Goal: Information Seeking & Learning: Learn about a topic

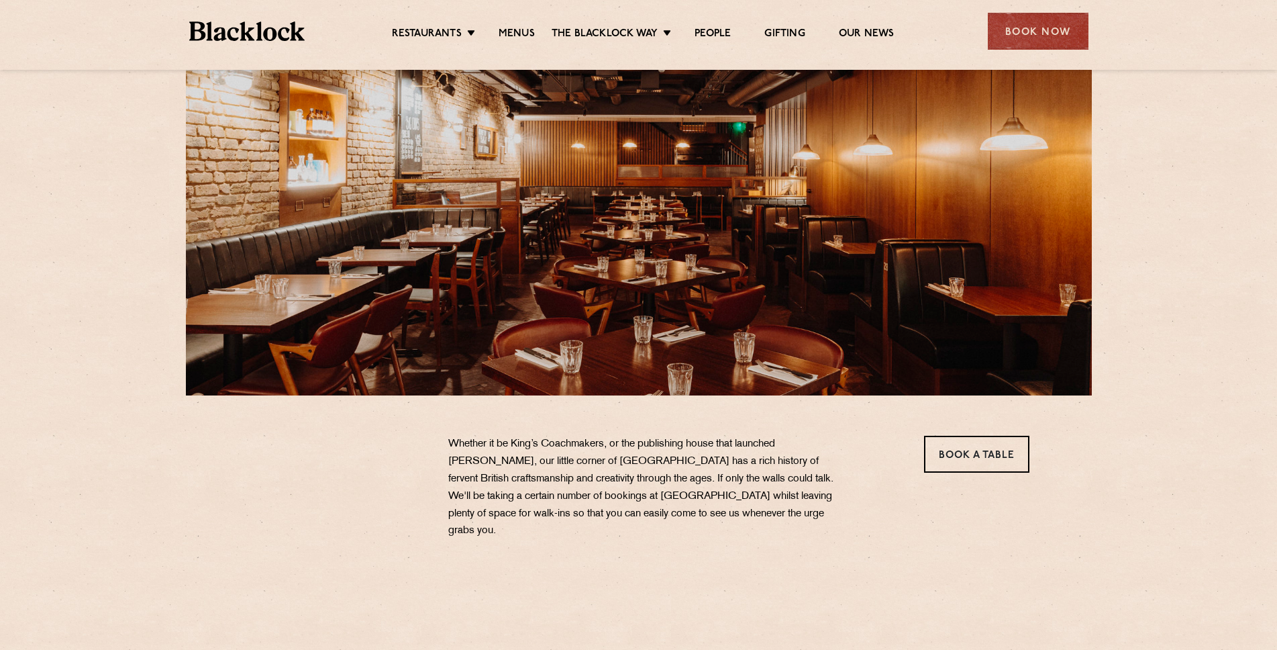
scroll to position [107, 0]
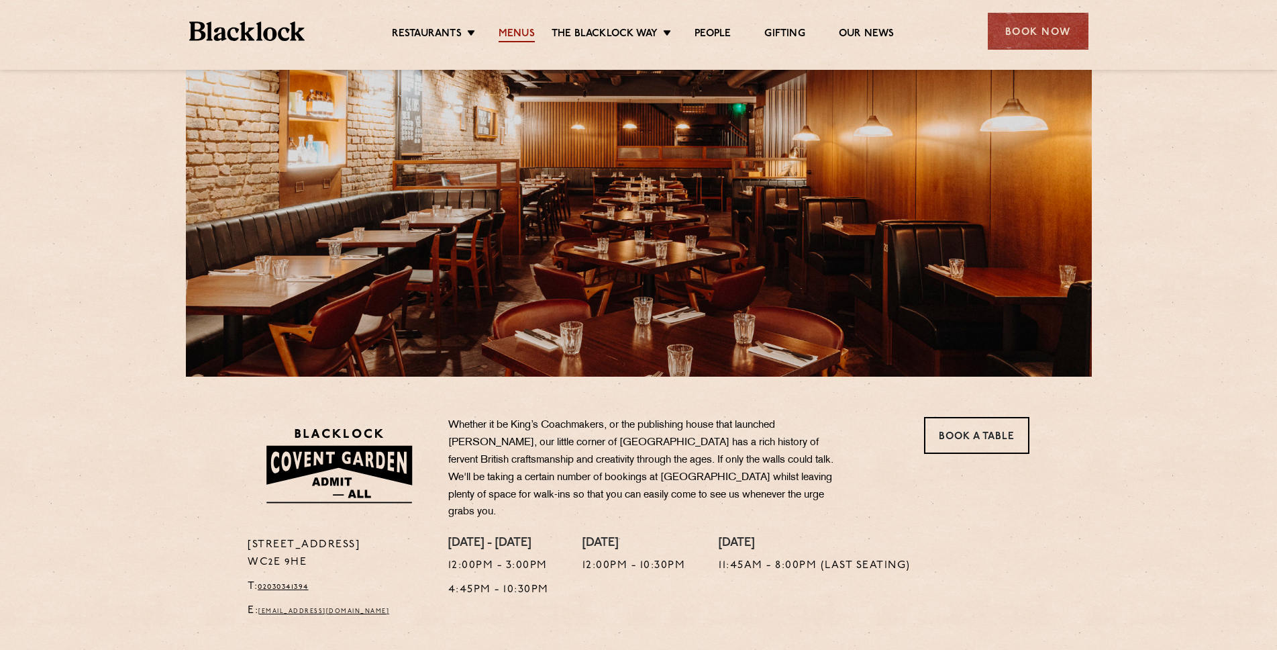
click at [525, 37] on link "Menus" at bounding box center [517, 35] width 36 height 15
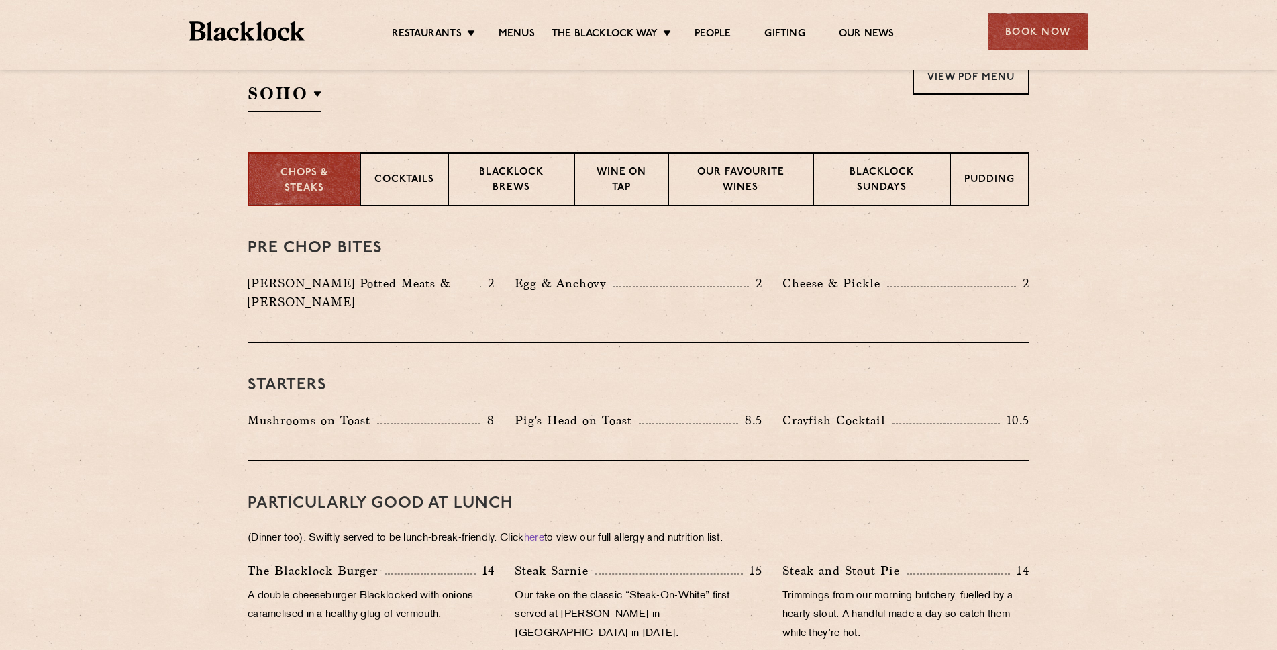
scroll to position [452, 0]
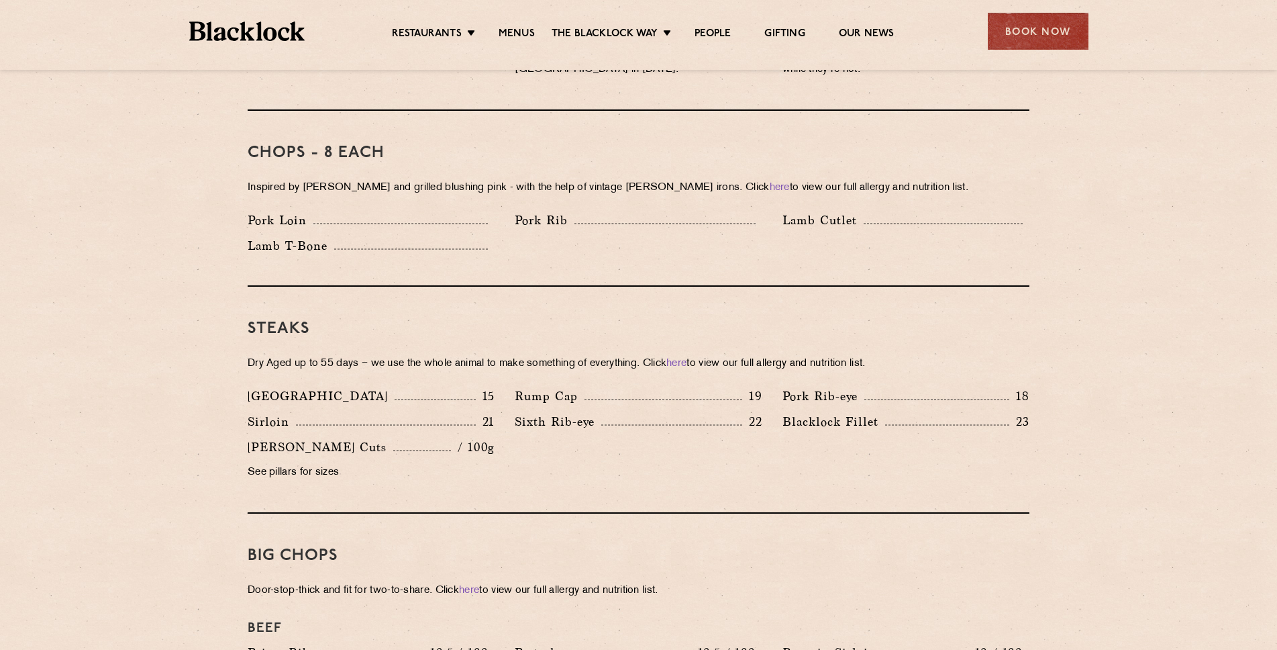
scroll to position [1056, 0]
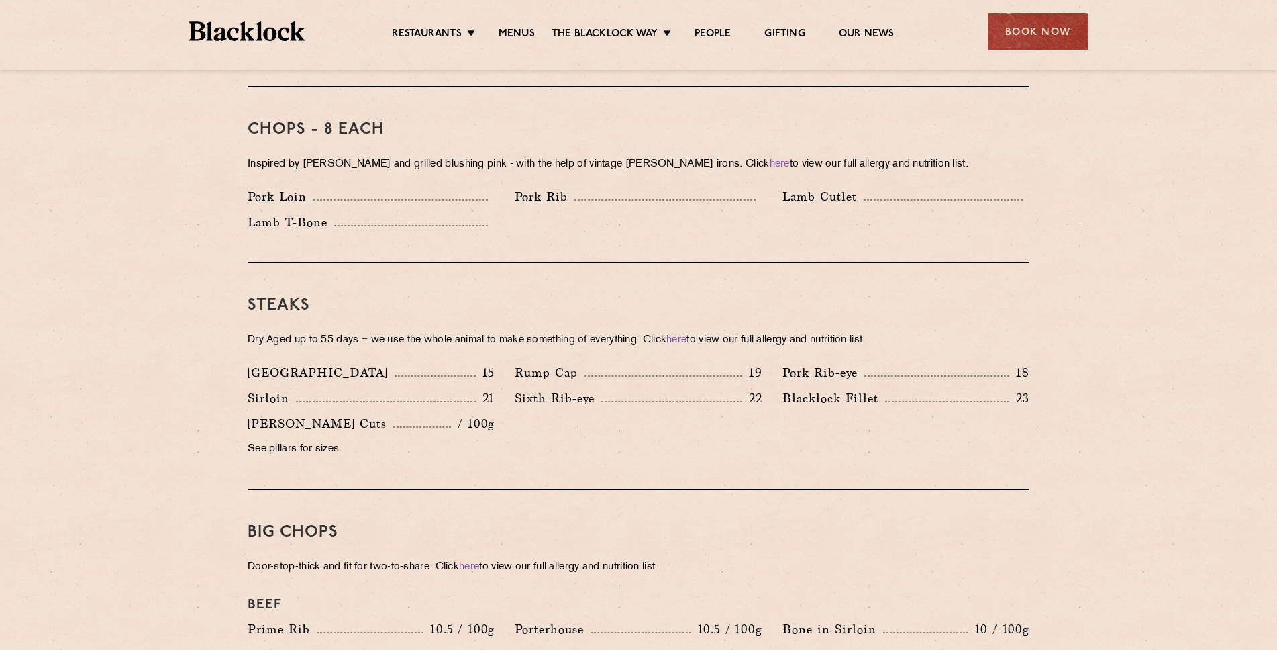
click at [1019, 389] on p "23" at bounding box center [1020, 397] width 20 height 17
click at [846, 389] on p "Blacklock Fillet" at bounding box center [834, 398] width 103 height 19
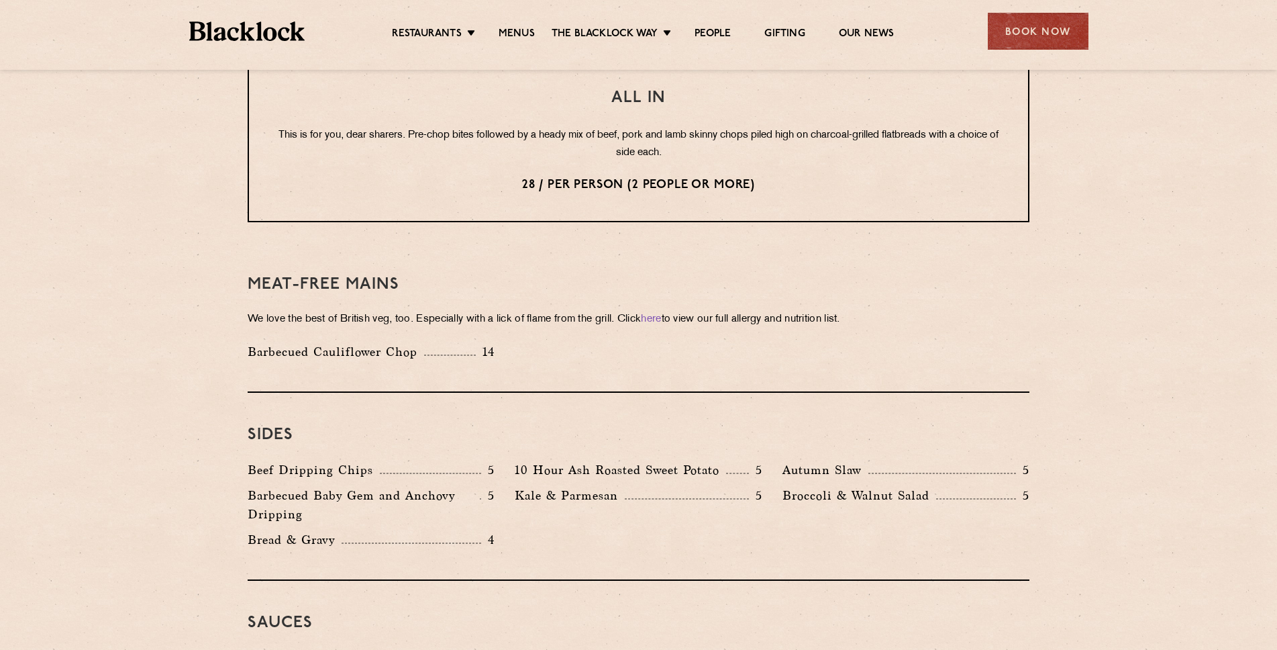
scroll to position [1749, 0]
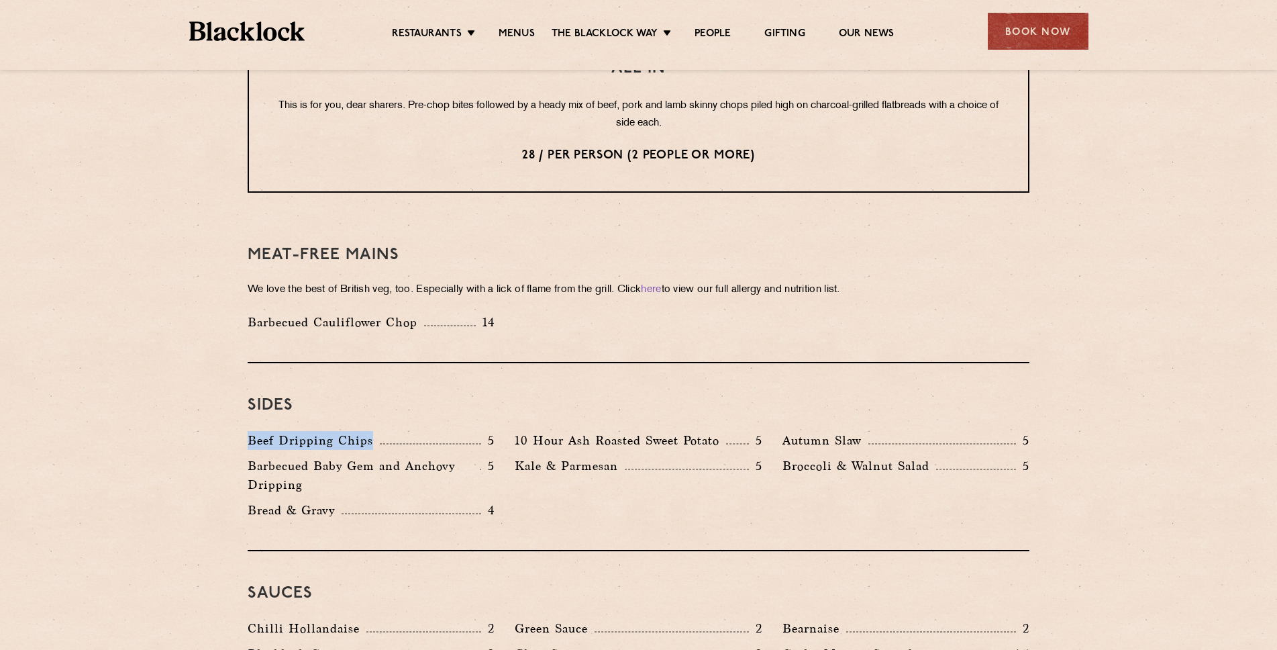
drag, startPoint x: 252, startPoint y: 422, endPoint x: 379, endPoint y: 425, distance: 126.9
click at [379, 431] on div "Beef Dripping Chips 5" at bounding box center [371, 440] width 247 height 19
click at [441, 507] on div "Sides Beef Dripping Chips 5 10 Hour Ash Roasted Sweet Potato 5 Autumn Slaw 5 Ba…" at bounding box center [639, 457] width 782 height 188
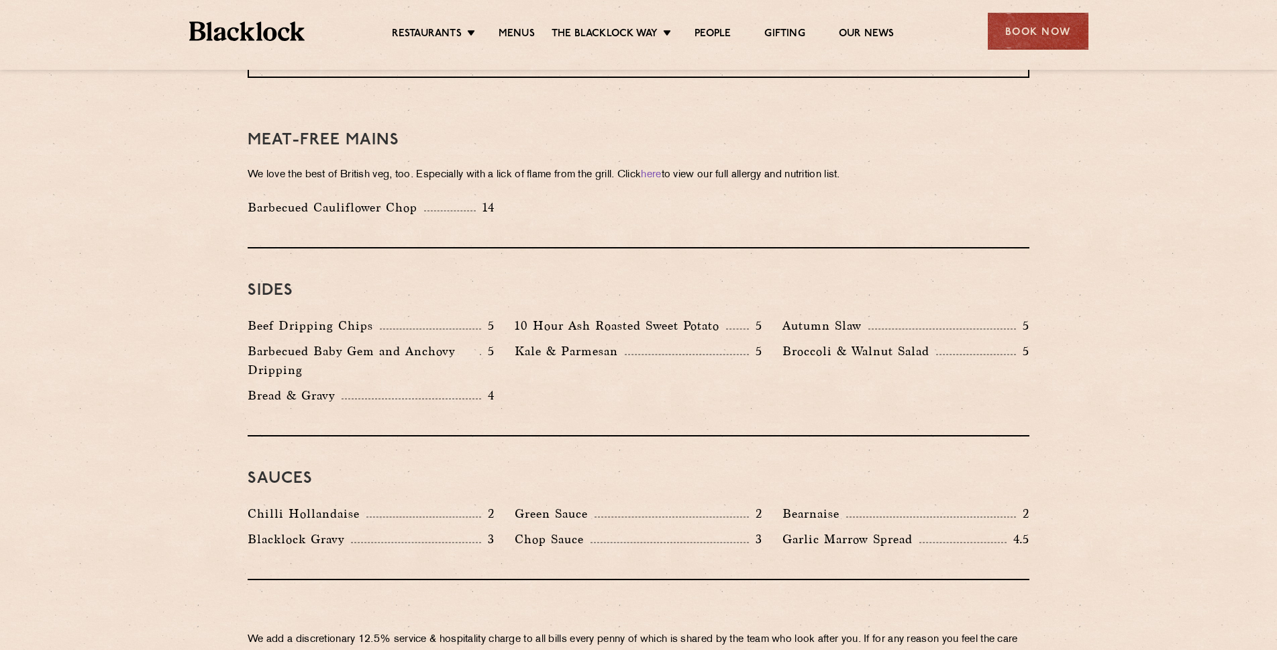
scroll to position [1896, 0]
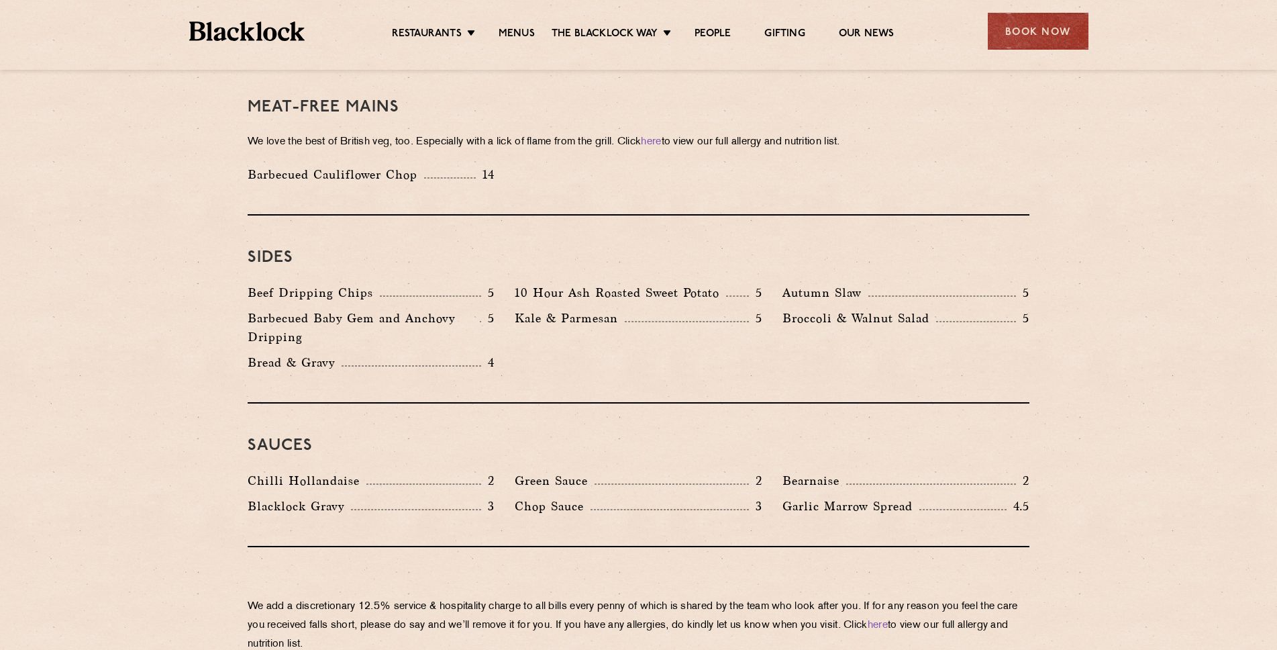
click at [528, 364] on div "Sides Beef Dripping Chips 5 10 Hour Ash Roasted Sweet Potato 5 Autumn Slaw 5 Ba…" at bounding box center [639, 309] width 782 height 188
drag, startPoint x: 785, startPoint y: 303, endPoint x: 918, endPoint y: 311, distance: 133.1
click at [918, 311] on div "Broccoli & Walnut Salad 5" at bounding box center [906, 331] width 267 height 44
drag, startPoint x: 785, startPoint y: 273, endPoint x: 858, endPoint y: 275, distance: 72.5
click at [858, 283] on p "Autumn Slaw" at bounding box center [826, 292] width 86 height 19
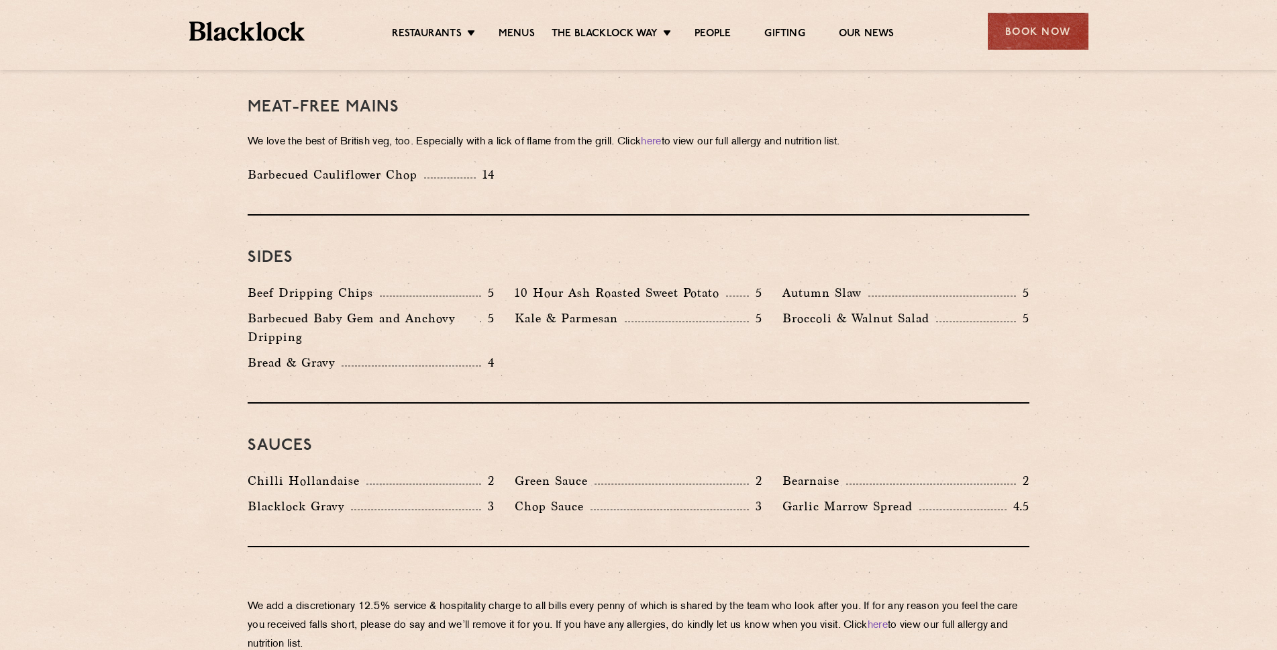
click at [769, 372] on div "Sides Beef Dripping Chips 5 10 Hour Ash Roasted Sweet Potato 5 Autumn Slaw 5 Ba…" at bounding box center [639, 309] width 782 height 188
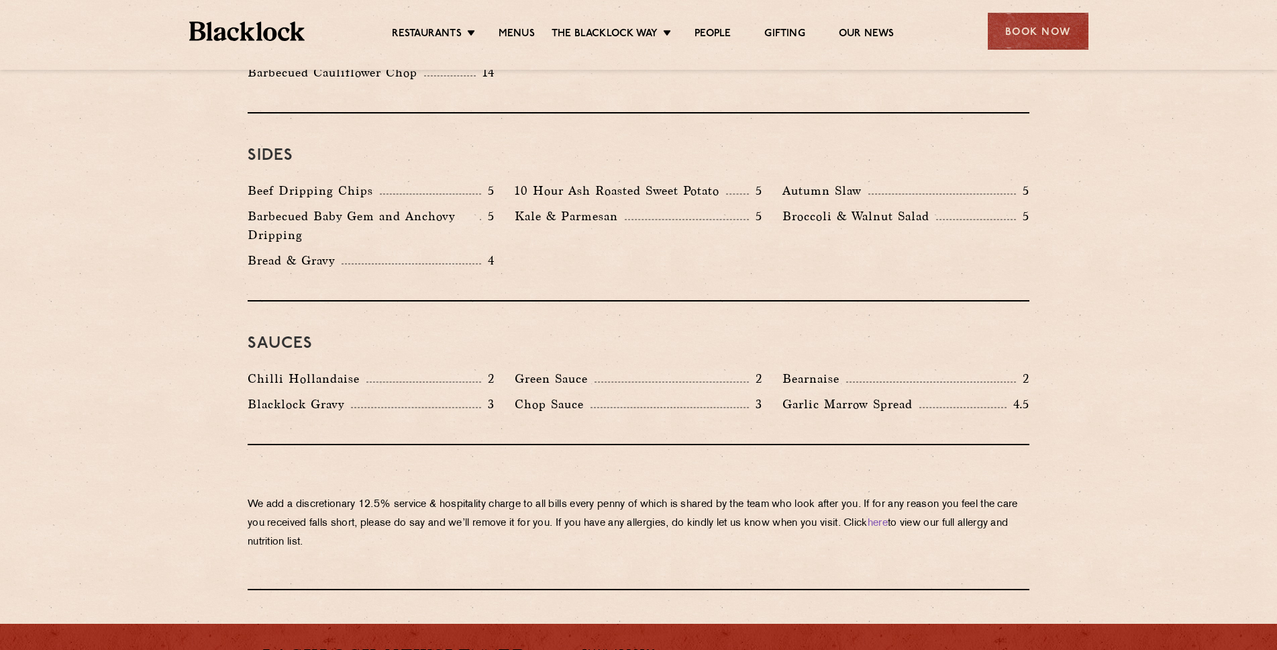
scroll to position [2009, 0]
